Goal: Task Accomplishment & Management: Complete application form

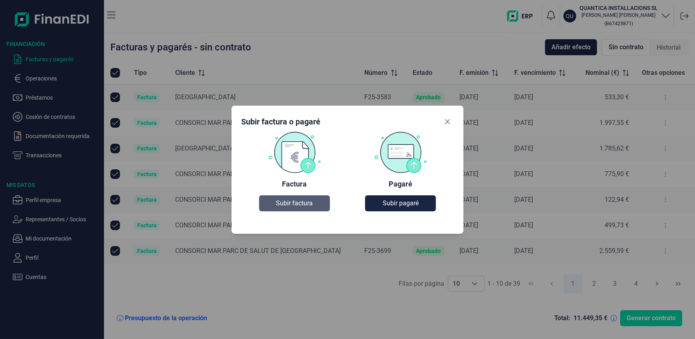
click at [299, 205] on span "Subir factura" at bounding box center [294, 203] width 37 height 10
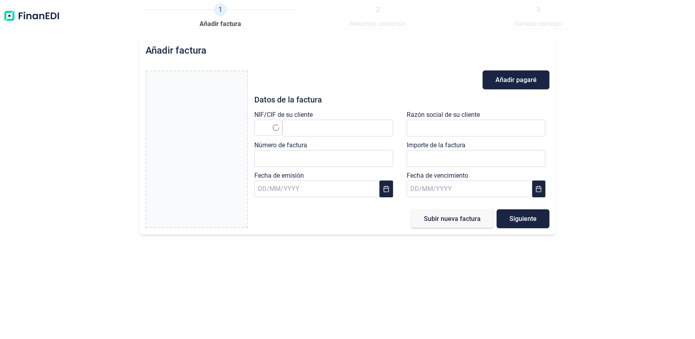
type input "0,00 €"
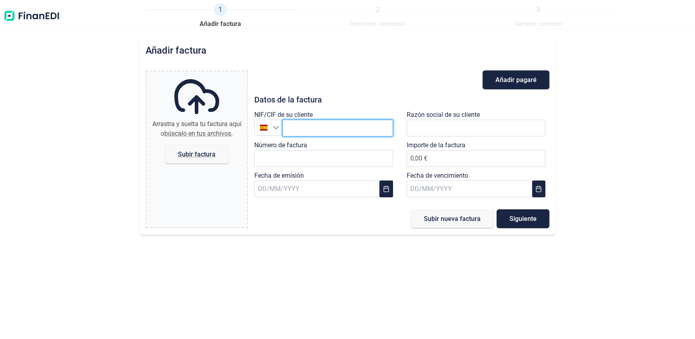
click at [329, 129] on input "text" at bounding box center [337, 128] width 111 height 17
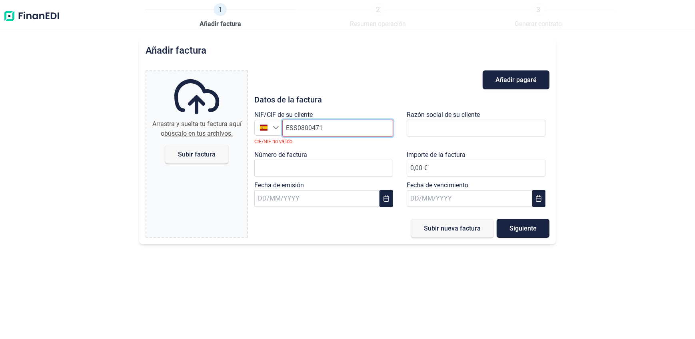
drag, startPoint x: 295, startPoint y: 126, endPoint x: 299, endPoint y: 128, distance: 4.3
click at [295, 126] on input "ESS0800471" at bounding box center [337, 128] width 111 height 17
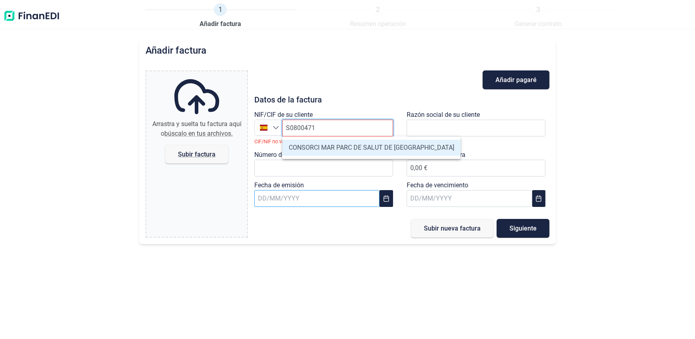
type input "S0800471E"
type input "CONSORCI MAR PARC DE SALUT DE [GEOGRAPHIC_DATA]"
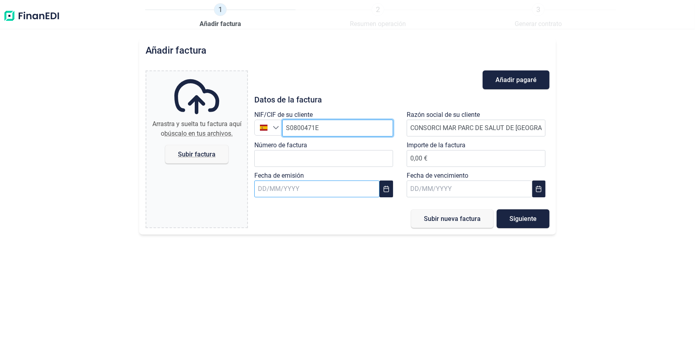
type input "S0800471E"
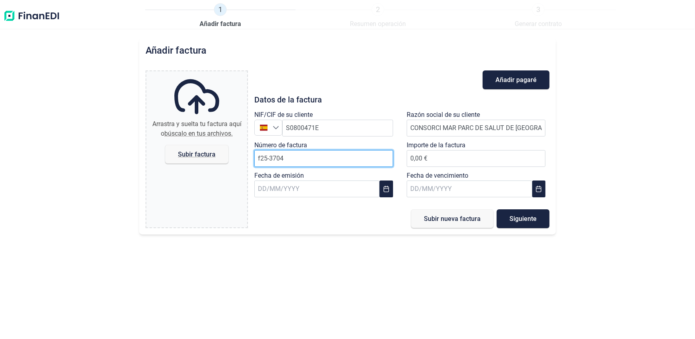
type input "f25-3704"
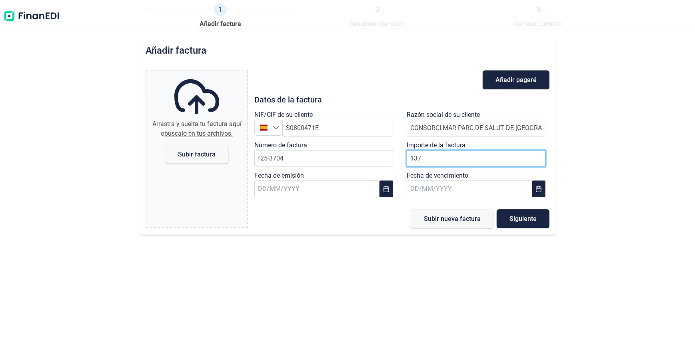
type input "1375"
type input "1.375,37 €"
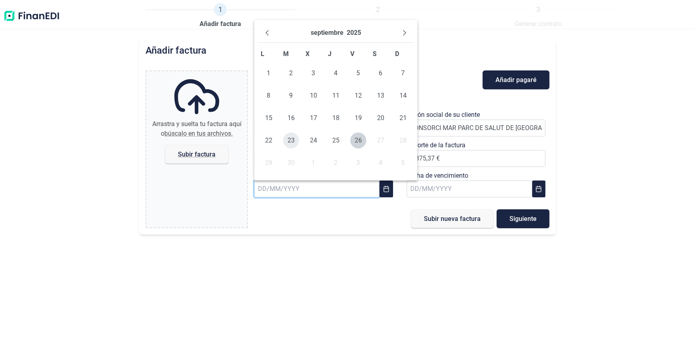
click at [289, 140] on span "23" at bounding box center [291, 140] width 16 height 16
type input "[DATE]"
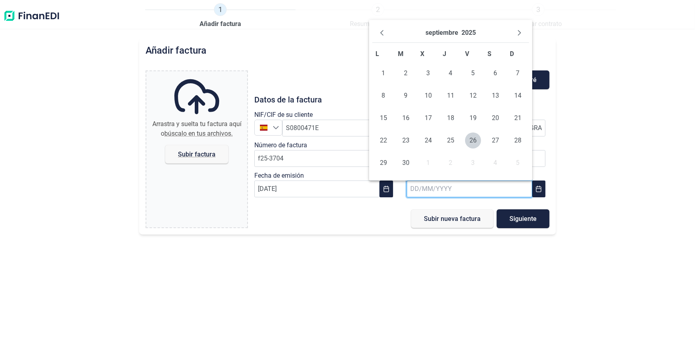
click at [448, 188] on input "text" at bounding box center [470, 188] width 126 height 17
click at [516, 35] on button "Next Month" at bounding box center [519, 32] width 13 height 13
click at [514, 36] on div "octubre 2025" at bounding box center [450, 33] width 157 height 20
click at [518, 35] on icon "Next Month" at bounding box center [519, 33] width 3 height 6
click at [496, 138] on span "22" at bounding box center [495, 140] width 16 height 16
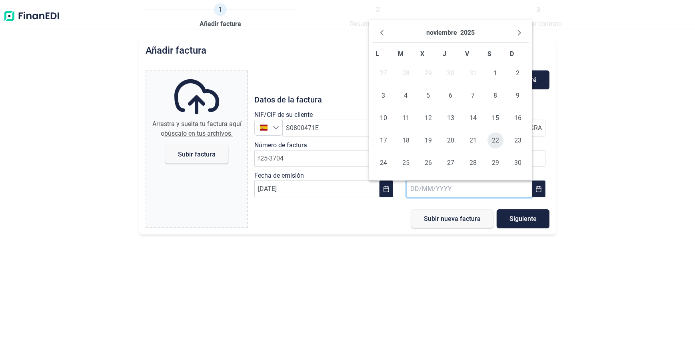
type input "[DATE]"
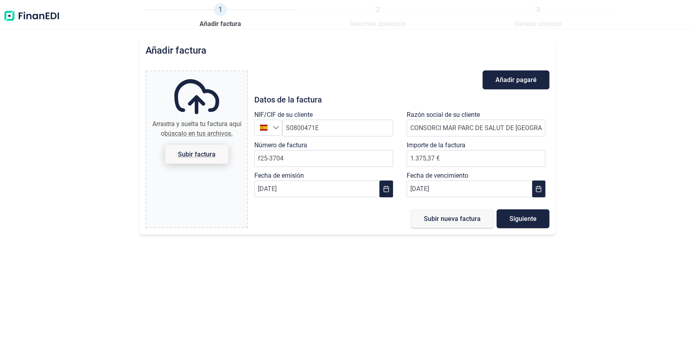
click at [193, 156] on span "Subir factura" at bounding box center [197, 154] width 38 height 6
click at [193, 74] on input "Arrastra y suelta tu factura aquí o búscalo en tus archivos. Subir factura" at bounding box center [196, 72] width 101 height 2
type input "C:\fakepath\F25-3704 PSM.pdf"
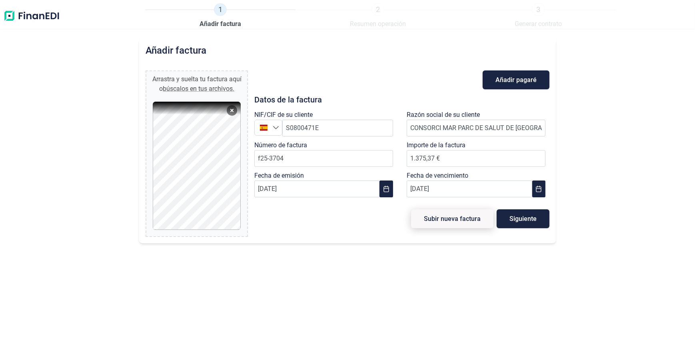
click at [434, 212] on button "Subir nueva factura" at bounding box center [452, 218] width 82 height 19
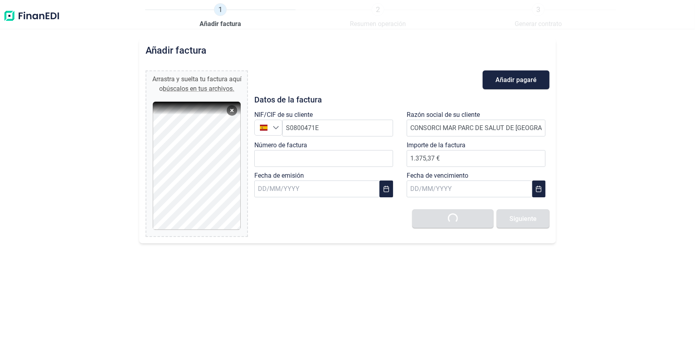
type input "0,00 €"
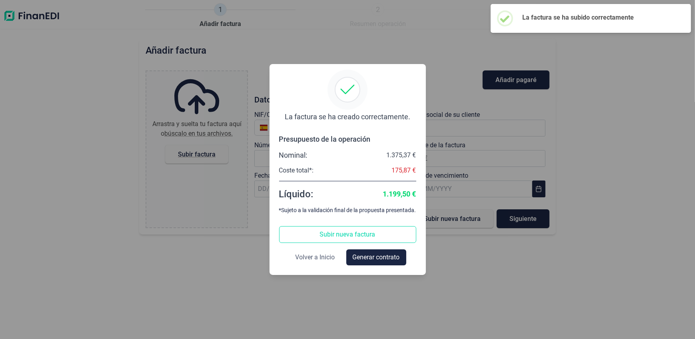
click at [319, 259] on span "Volver a Inicio" at bounding box center [315, 257] width 40 height 10
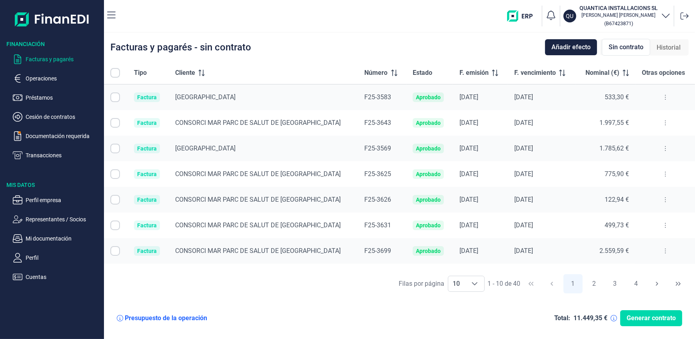
checkbox input "true"
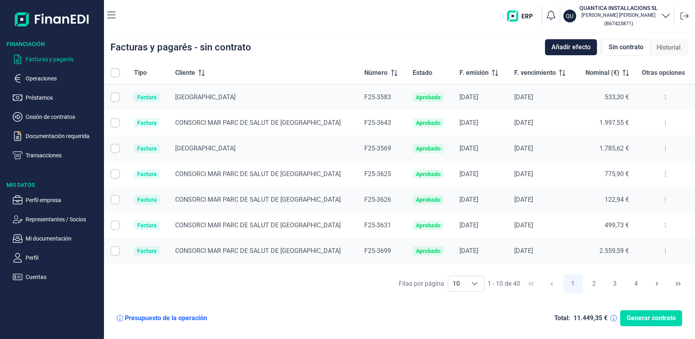
checkbox input "true"
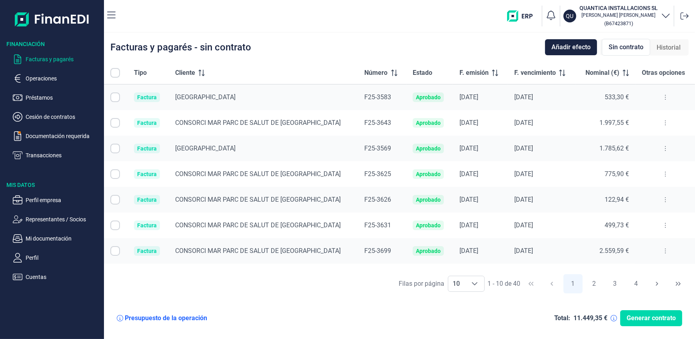
checkbox input "true"
click at [579, 48] on span "Añadir efecto" at bounding box center [570, 47] width 39 height 10
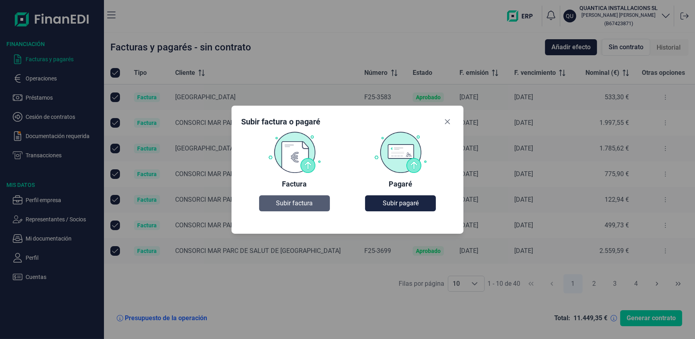
click at [304, 204] on span "Subir factura" at bounding box center [294, 203] width 37 height 10
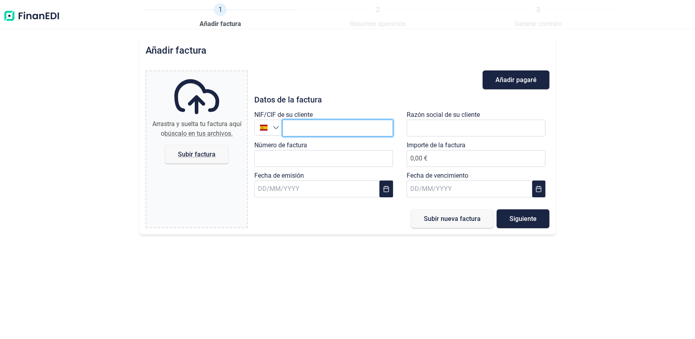
click at [303, 127] on input "text" at bounding box center [337, 128] width 111 height 17
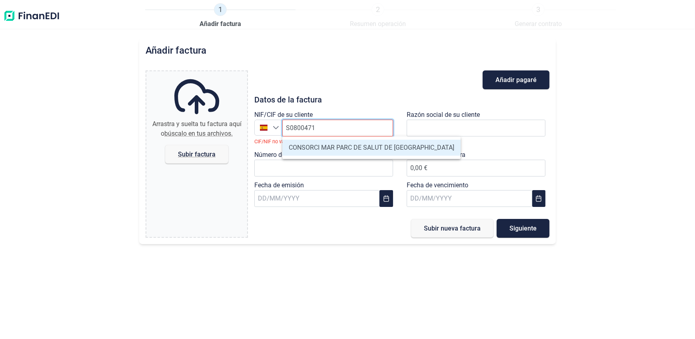
type input "S0800471E"
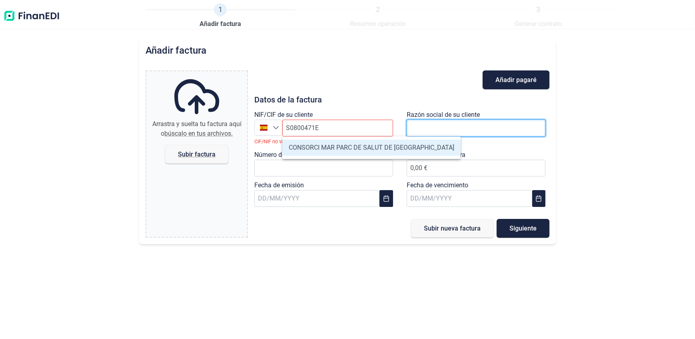
type input "CONSORCI MAR PARC DE SALUT DE [GEOGRAPHIC_DATA]"
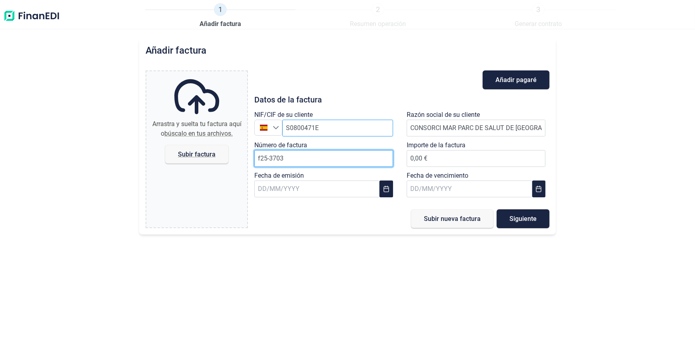
type input "f25-3703"
click at [259, 158] on input "f25-3703" at bounding box center [323, 158] width 139 height 17
type input "F25-3703"
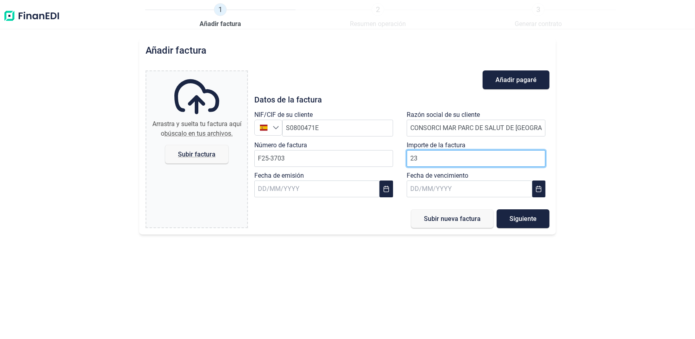
type input "233"
type input "233,87 €"
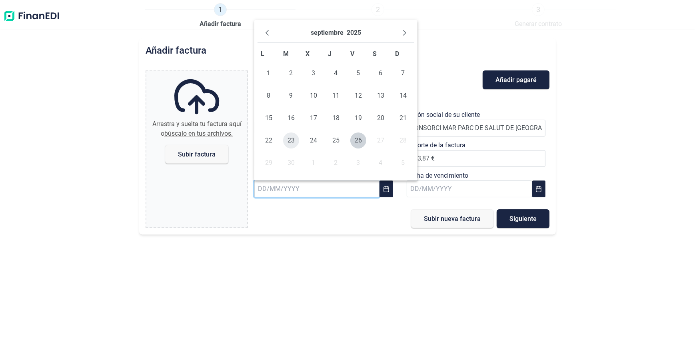
click at [288, 140] on span "23" at bounding box center [291, 140] width 16 height 16
type input "[DATE]"
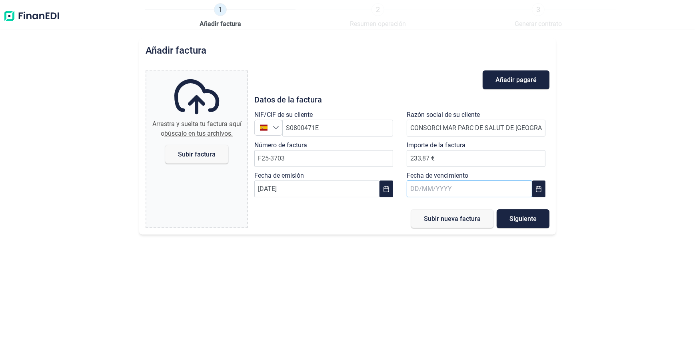
click at [447, 188] on input "text" at bounding box center [470, 188] width 126 height 17
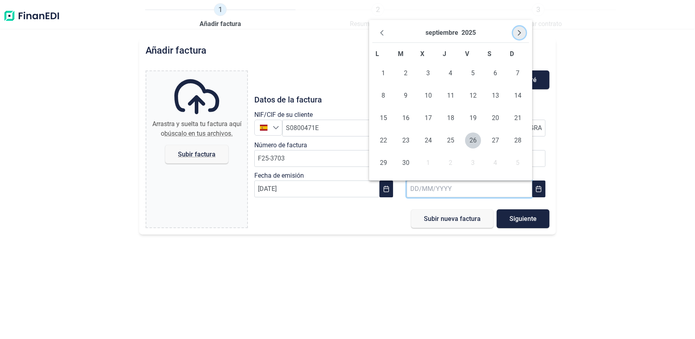
click at [520, 31] on icon "Next Month" at bounding box center [519, 33] width 6 height 6
click at [521, 31] on icon "Next Month" at bounding box center [519, 33] width 6 height 6
click at [494, 135] on span "22" at bounding box center [495, 140] width 16 height 16
type input "[DATE]"
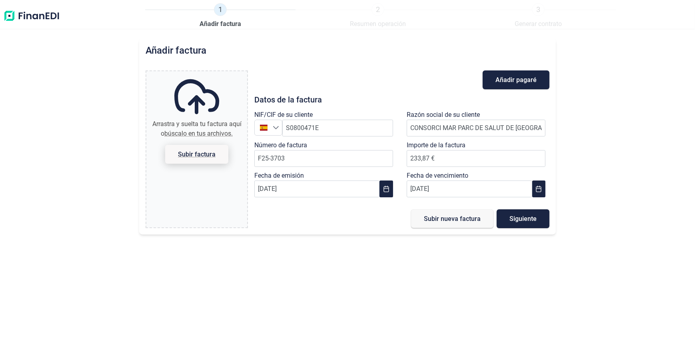
click at [190, 153] on span "Subir factura" at bounding box center [197, 154] width 38 height 6
click at [190, 74] on input "Arrastra y suelta tu factura aquí o búscalo en tus archivos. Subir factura" at bounding box center [196, 72] width 101 height 2
type input "C:\fakepath\F25-3703 PSM.pdf"
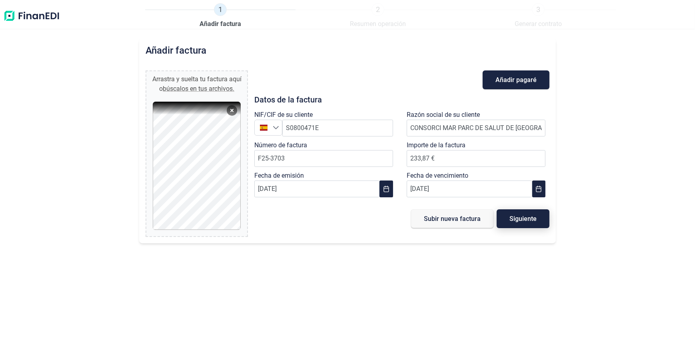
click at [508, 222] on button "Siguiente" at bounding box center [523, 218] width 53 height 19
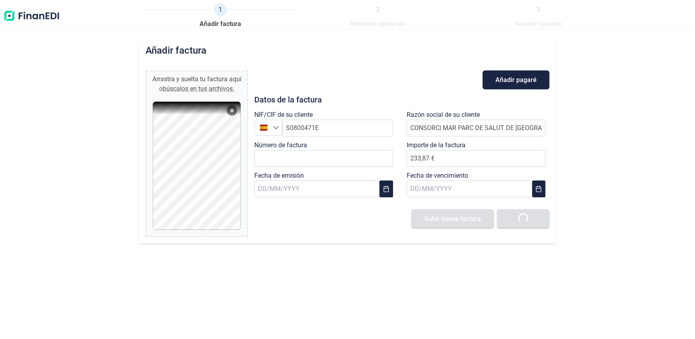
type input "0,00 €"
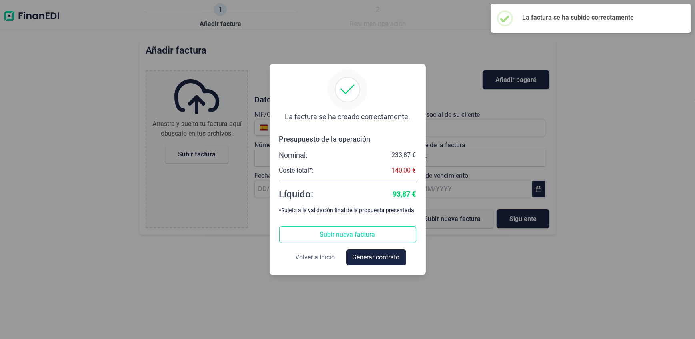
click at [324, 255] on span "Volver a Inicio" at bounding box center [315, 257] width 40 height 10
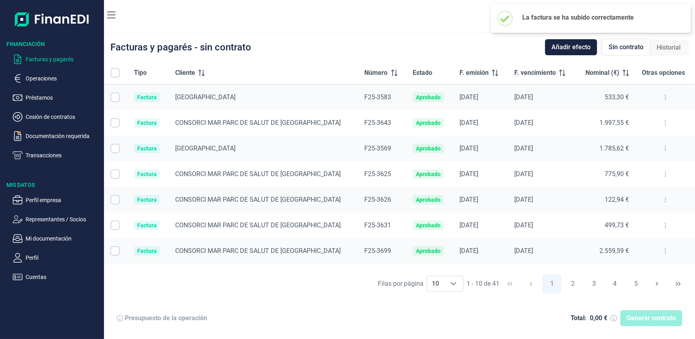
checkbox input "true"
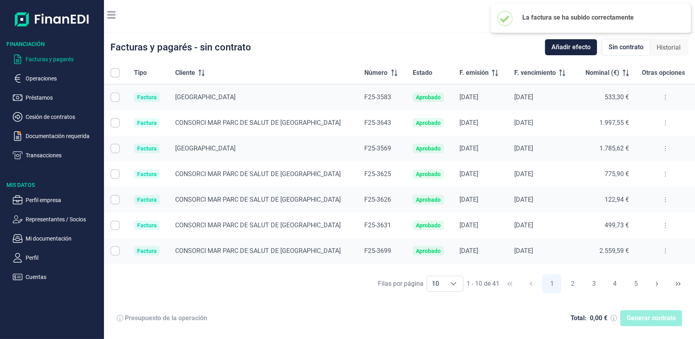
checkbox input "true"
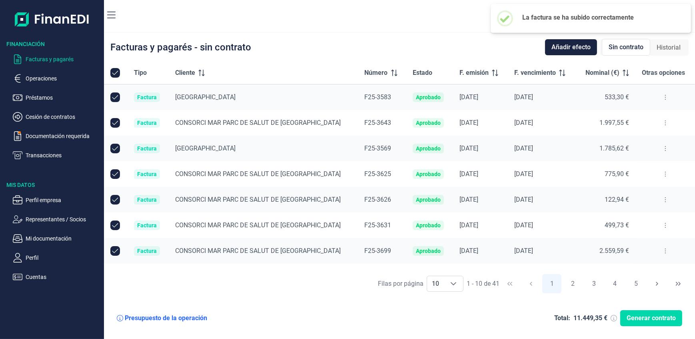
checkbox input "true"
click at [566, 44] on span "Añadir efecto" at bounding box center [570, 47] width 39 height 10
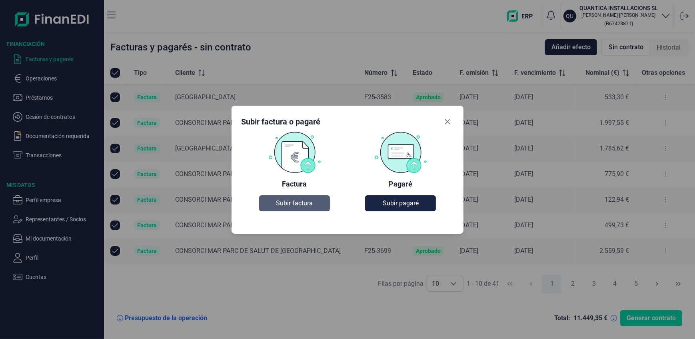
click at [300, 203] on span "Subir factura" at bounding box center [294, 203] width 37 height 10
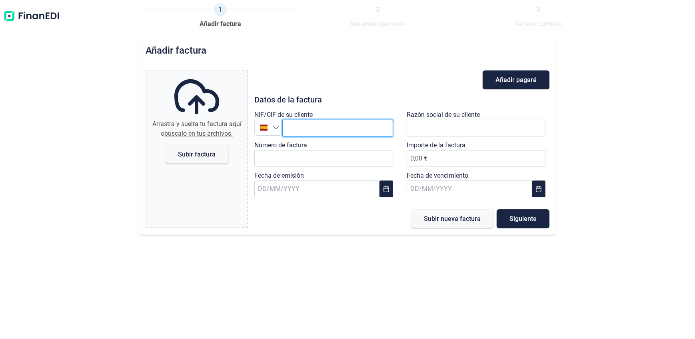
click at [293, 132] on input "text" at bounding box center [337, 128] width 111 height 17
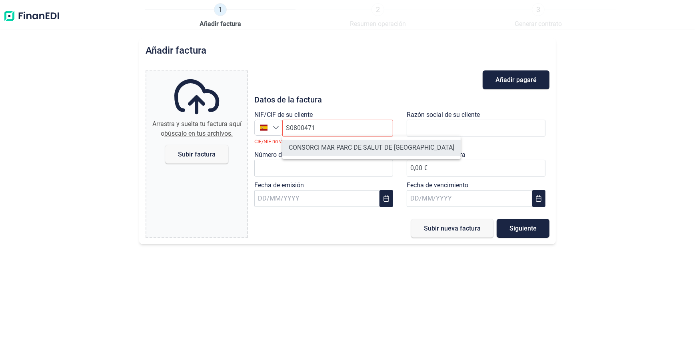
click at [299, 146] on li "CONSORCI MAR PARC DE SALUT DE [GEOGRAPHIC_DATA]" at bounding box center [371, 148] width 178 height 16
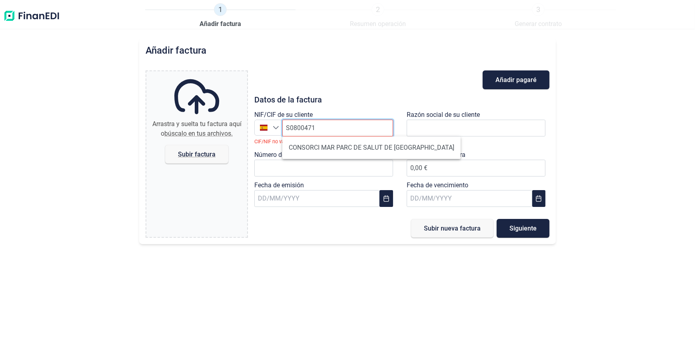
type input "S0800471E"
type input "CONSORCI MAR PARC DE SALUT DE [GEOGRAPHIC_DATA]"
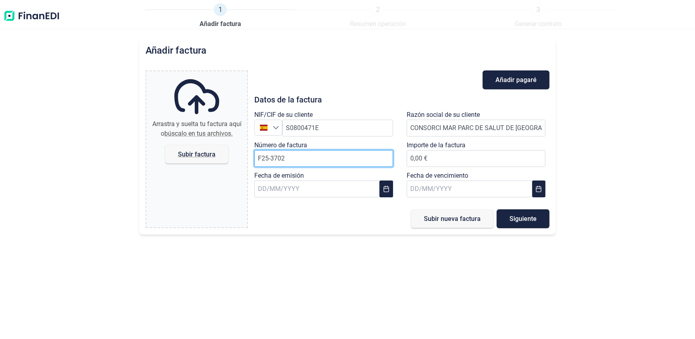
type input "F25-3702"
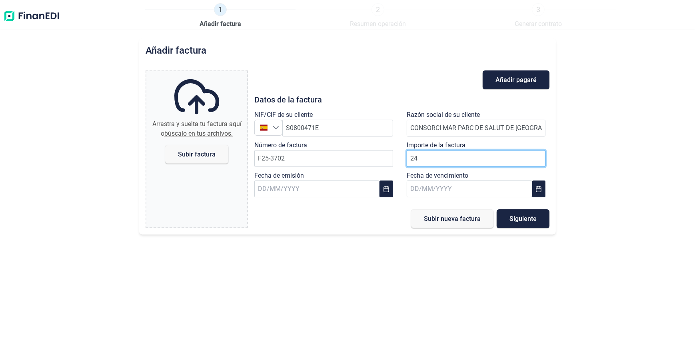
type input "244"
type input "244,26 €"
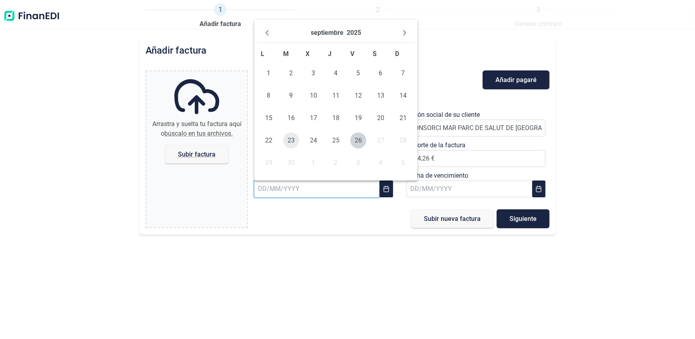
click at [292, 142] on span "23" at bounding box center [291, 140] width 16 height 16
type input "[DATE]"
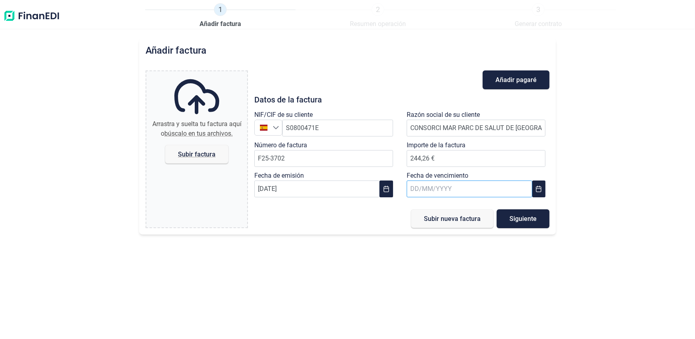
click at [469, 188] on input "text" at bounding box center [470, 188] width 126 height 17
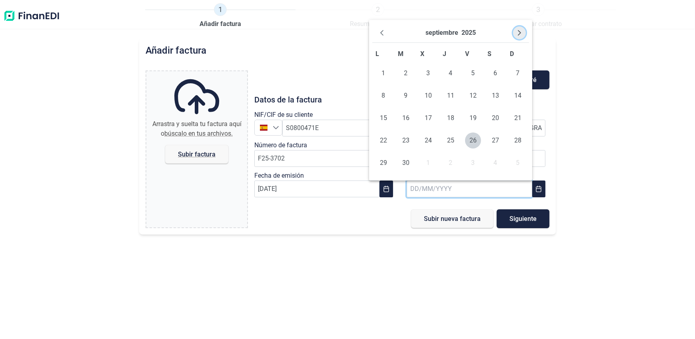
click at [523, 32] on button "Next Month" at bounding box center [519, 32] width 13 height 13
click at [491, 140] on span "22" at bounding box center [495, 140] width 16 height 16
type input "[DATE]"
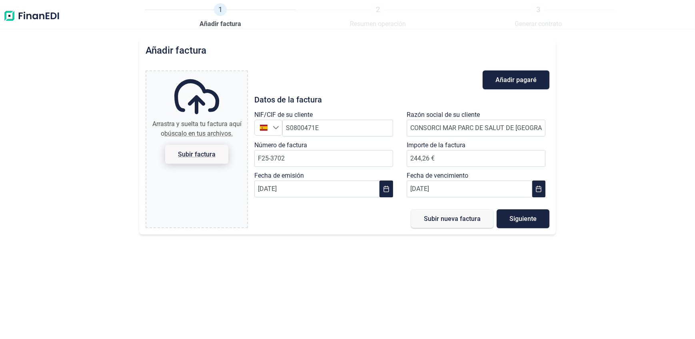
click at [181, 151] on span "Subir factura" at bounding box center [197, 154] width 38 height 6
click at [181, 74] on input "Arrastra y suelta tu factura aquí o búscalo en tus archivos. Subir factura" at bounding box center [196, 72] width 101 height 2
type input "C:\fakepath\F25-3702 PSM.pdf"
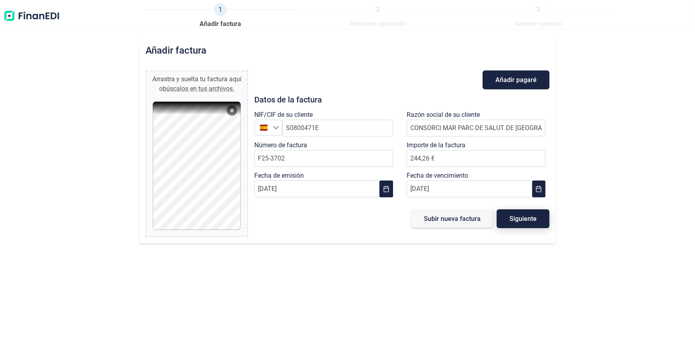
click at [521, 220] on span "Siguiente" at bounding box center [522, 219] width 27 height 6
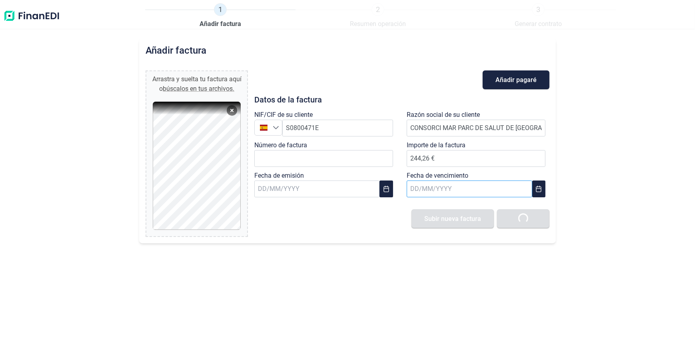
type input "0,00 €"
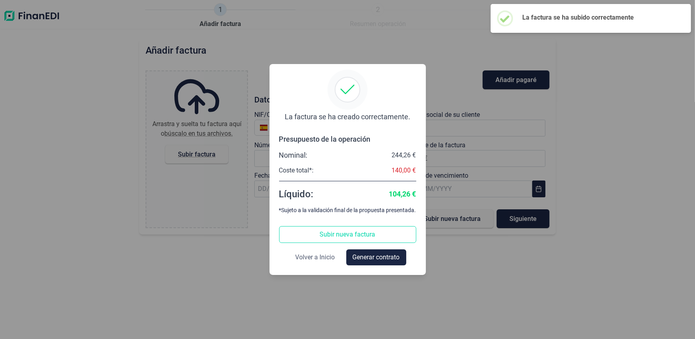
click at [314, 257] on span "Volver a Inicio" at bounding box center [315, 257] width 40 height 10
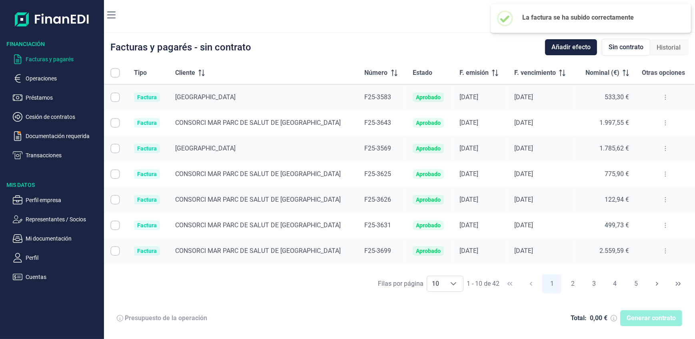
checkbox input "true"
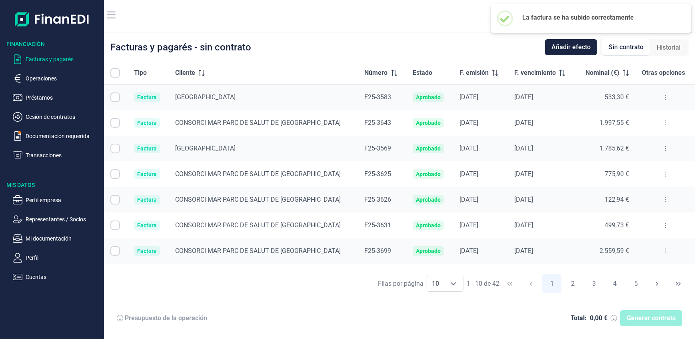
checkbox input "true"
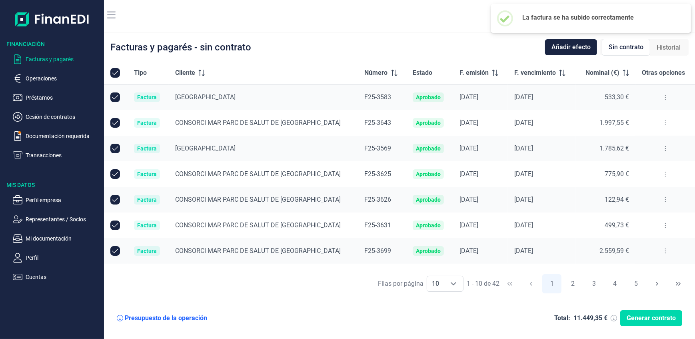
checkbox input "true"
